Goal: Task Accomplishment & Management: Use online tool/utility

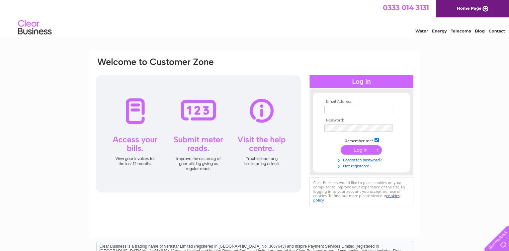
type input "muatuyet_thuy@yahoo.com"
click at [367, 150] on input "submit" at bounding box center [361, 149] width 41 height 9
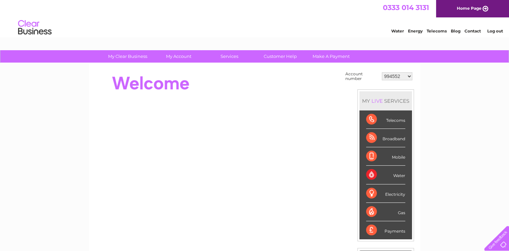
click at [404, 75] on select "994552 30283433" at bounding box center [397, 76] width 30 height 8
select select "30283433"
click at [382, 72] on select "994552 30283433" at bounding box center [397, 76] width 30 height 8
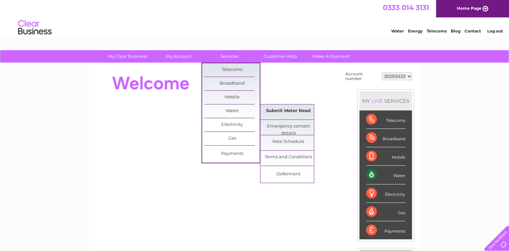
click at [275, 110] on link "Submit Meter Read" at bounding box center [288, 110] width 55 height 13
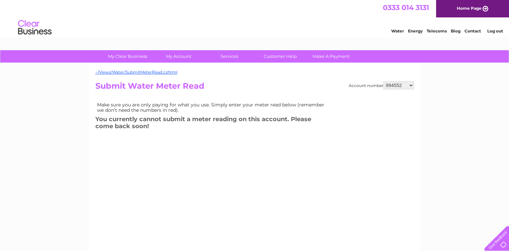
click at [408, 83] on select "994552 30283433" at bounding box center [398, 85] width 30 height 8
select select "30283433"
click at [383, 81] on select "994552 30283433" at bounding box center [398, 85] width 30 height 8
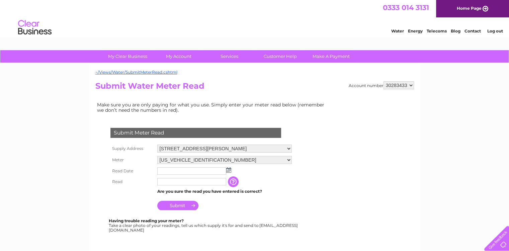
click at [228, 169] on img at bounding box center [228, 169] width 5 height 5
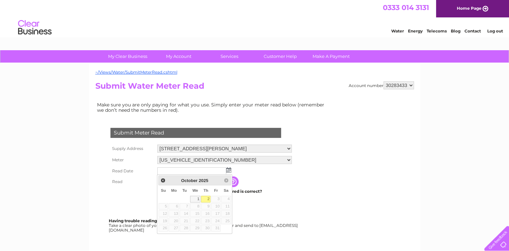
click at [208, 200] on link "2" at bounding box center [205, 199] width 9 height 7
type input "2025/10/02"
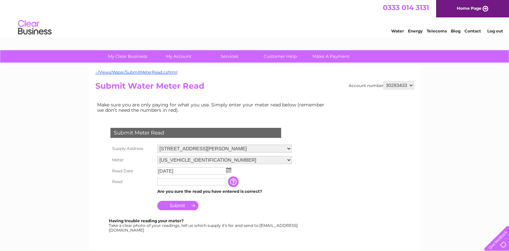
click at [177, 180] on input "text" at bounding box center [191, 181] width 69 height 7
type input "0550"
click at [172, 207] on input "Submit" at bounding box center [177, 205] width 41 height 9
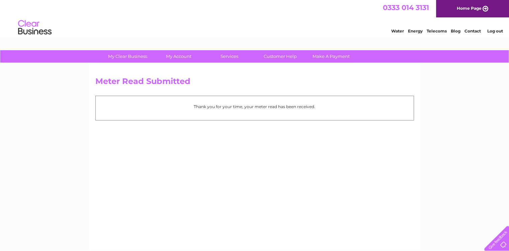
click at [498, 31] on link "Log out" at bounding box center [495, 30] width 16 height 5
